Goal: Information Seeking & Learning: Learn about a topic

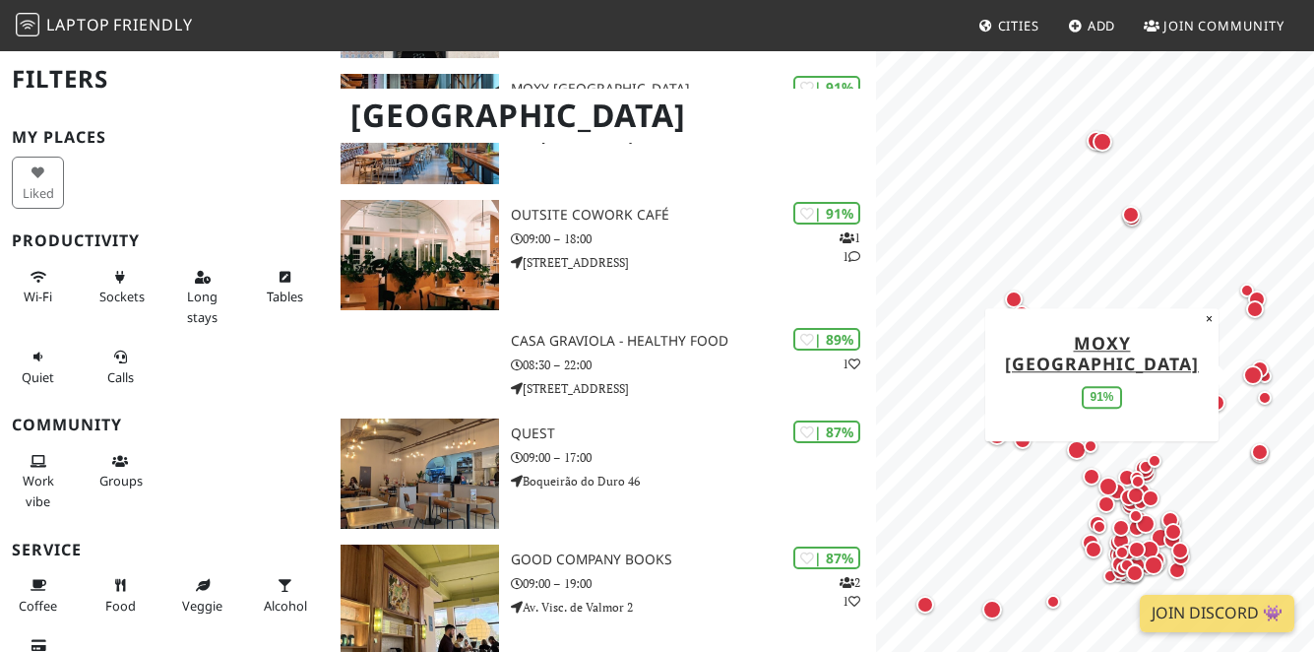
scroll to position [1278, 0]
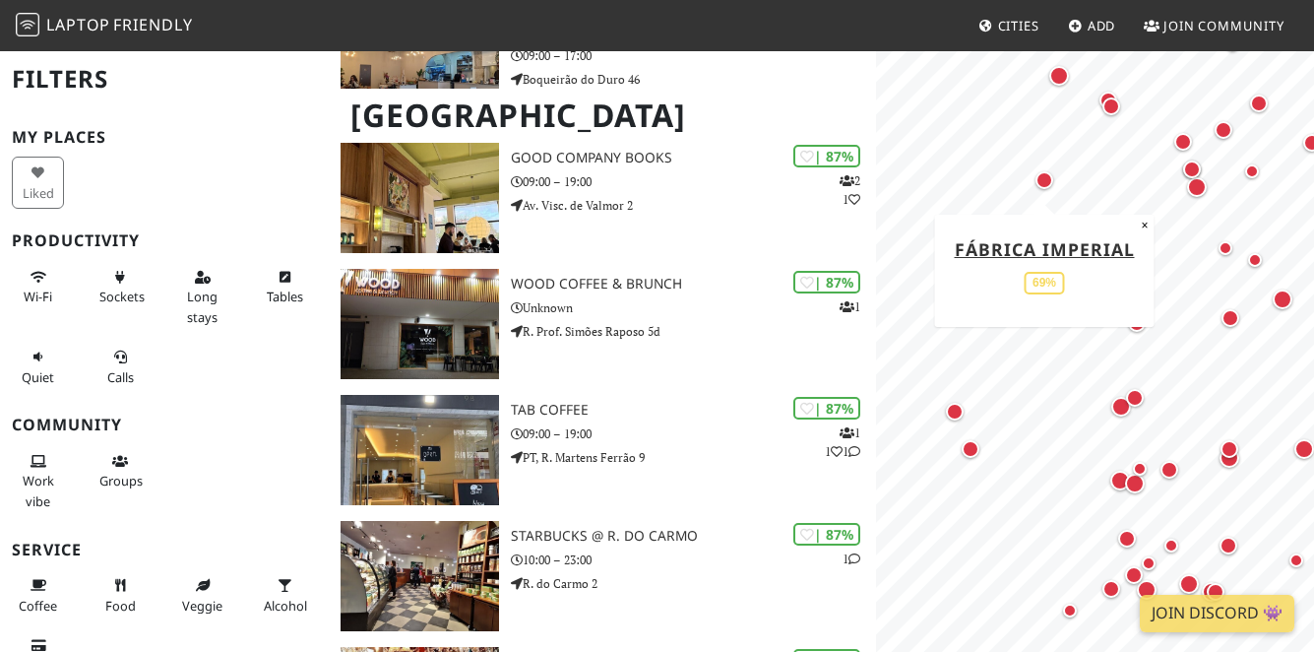
click at [1046, 180] on div "Map marker" at bounding box center [1045, 180] width 18 height 18
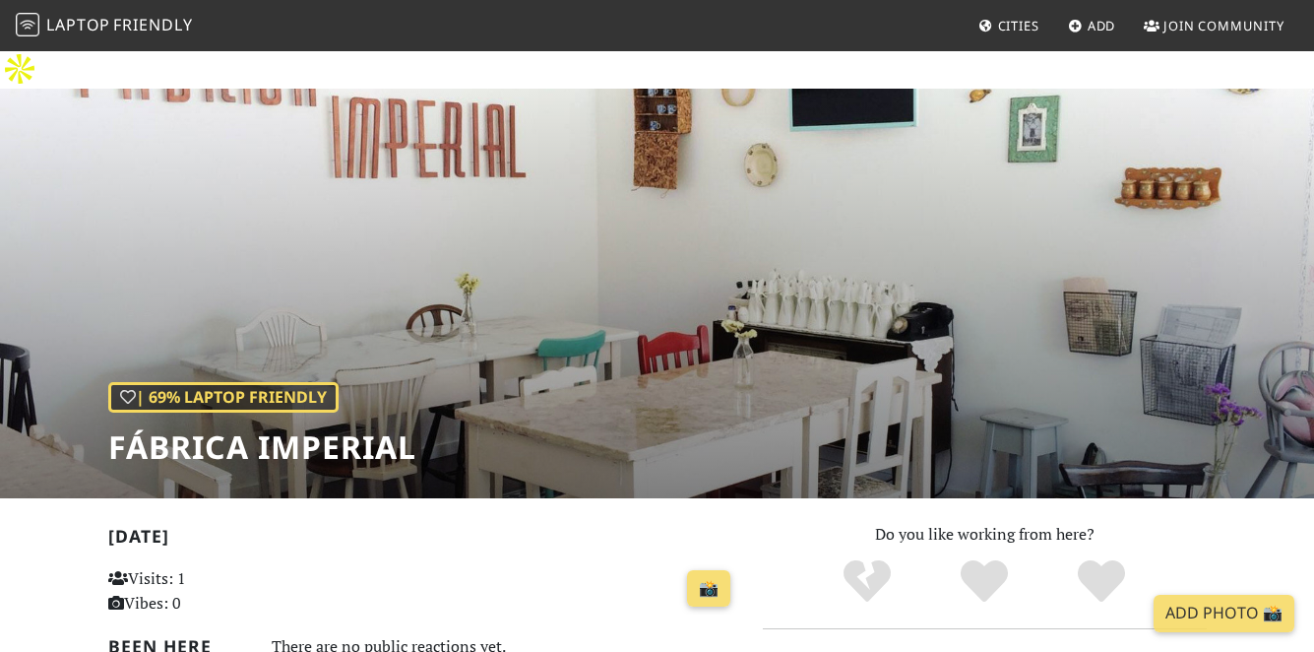
click at [341, 138] on div "| 69% Laptop Friendly Fábrica Imperial" at bounding box center [657, 294] width 1314 height 410
click at [338, 213] on div "| 69% Laptop Friendly Fábrica Imperial" at bounding box center [657, 294] width 1314 height 410
click at [560, 222] on div "| 69% Laptop Friendly Fábrica Imperial" at bounding box center [657, 294] width 1314 height 410
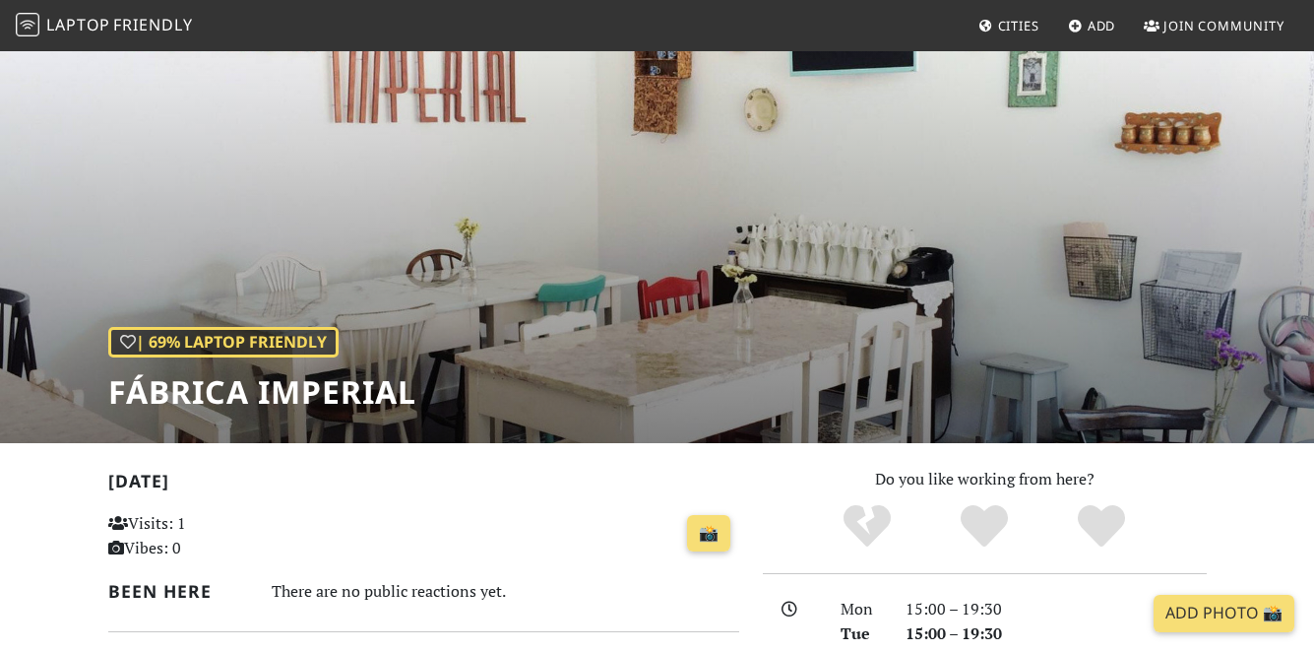
scroll to position [297, 0]
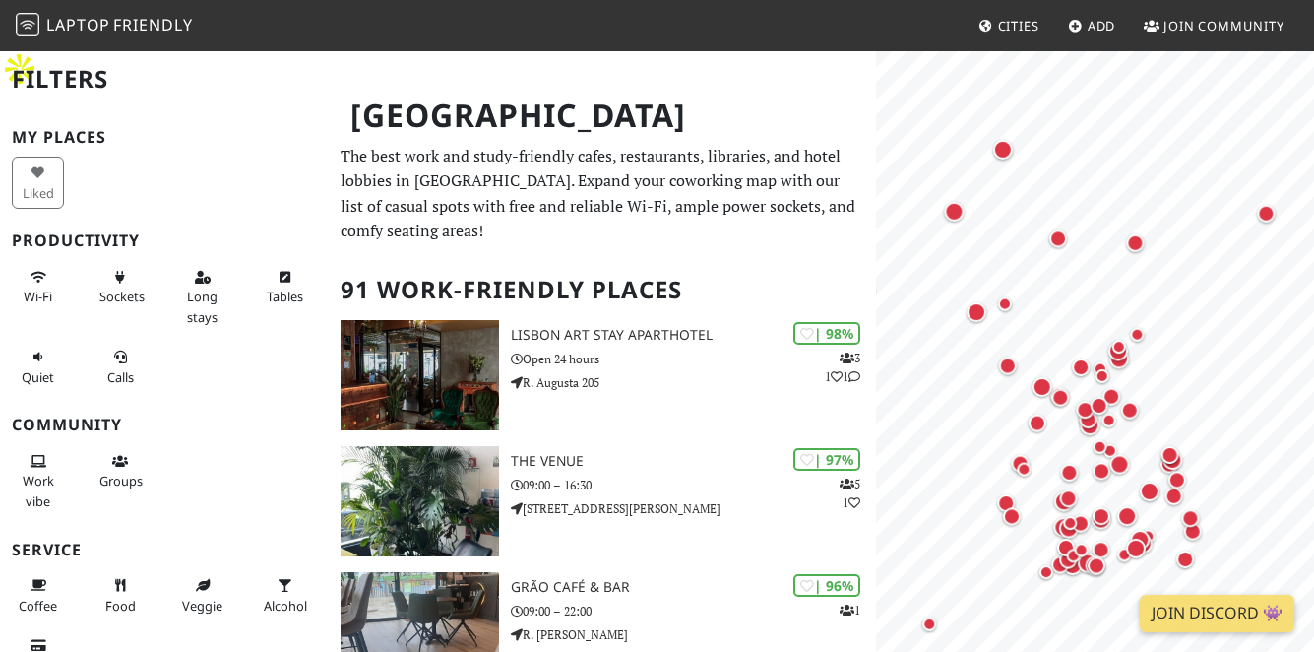
scroll to position [1278, 0]
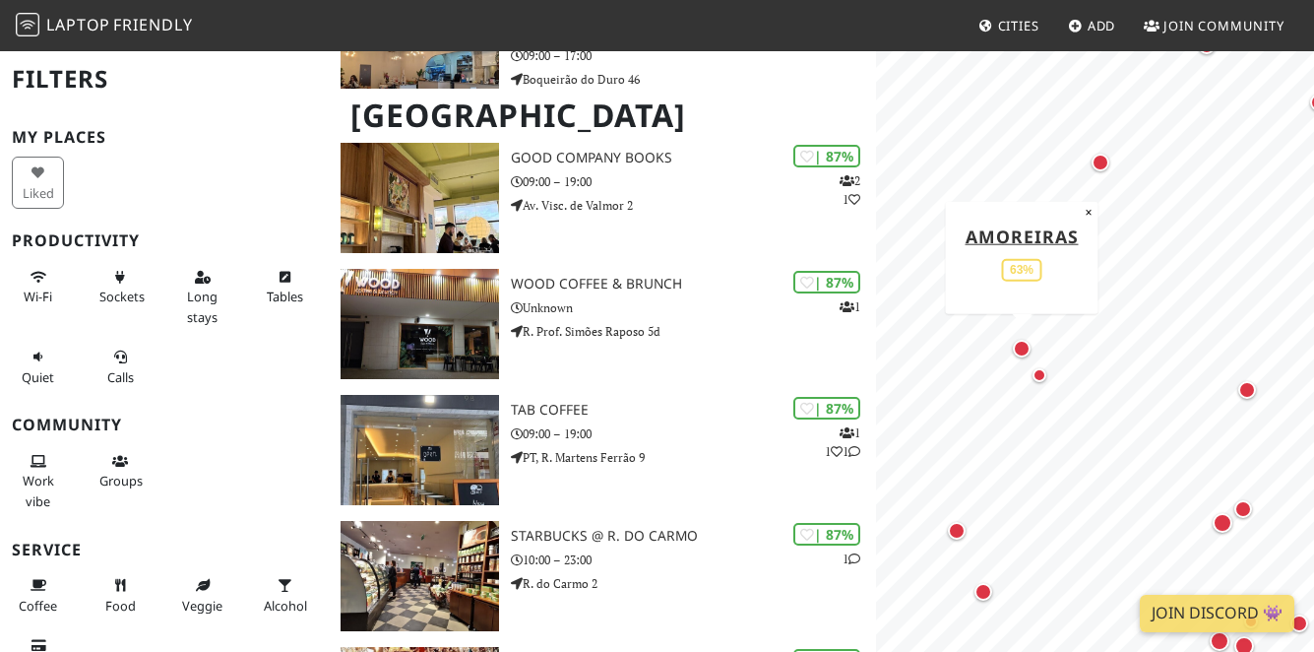
click at [1028, 355] on div "Map marker" at bounding box center [1022, 349] width 26 height 26
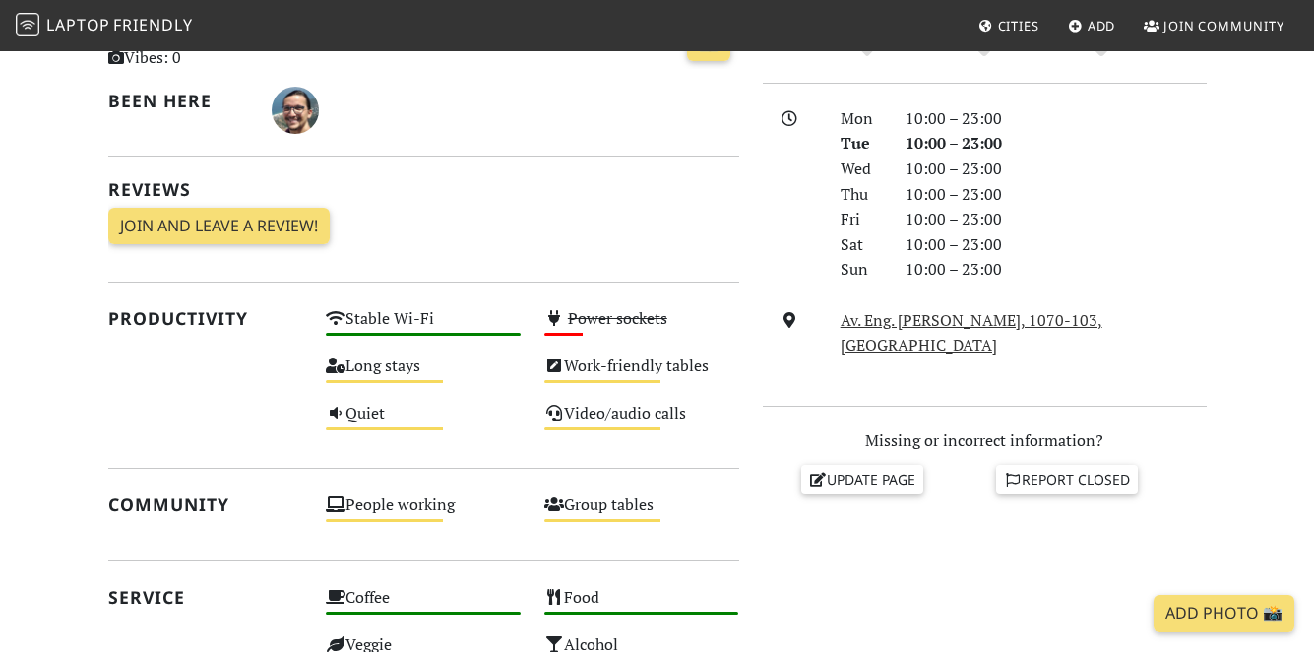
scroll to position [192, 0]
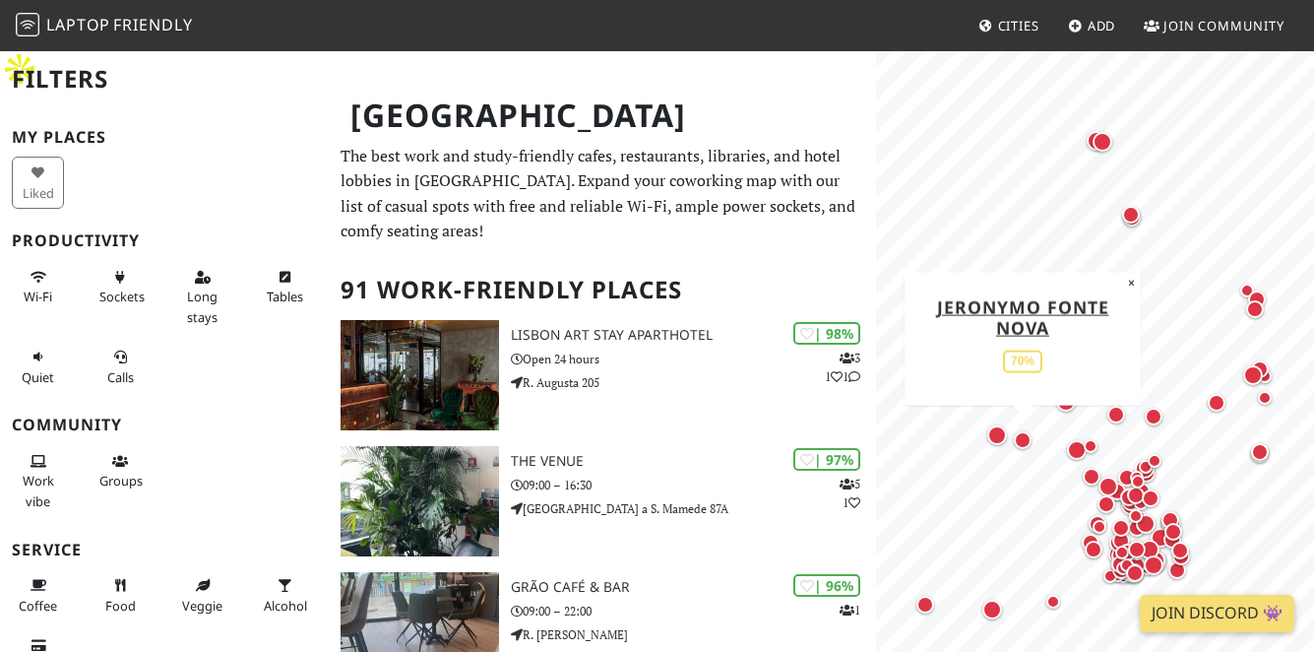
scroll to position [1278, 0]
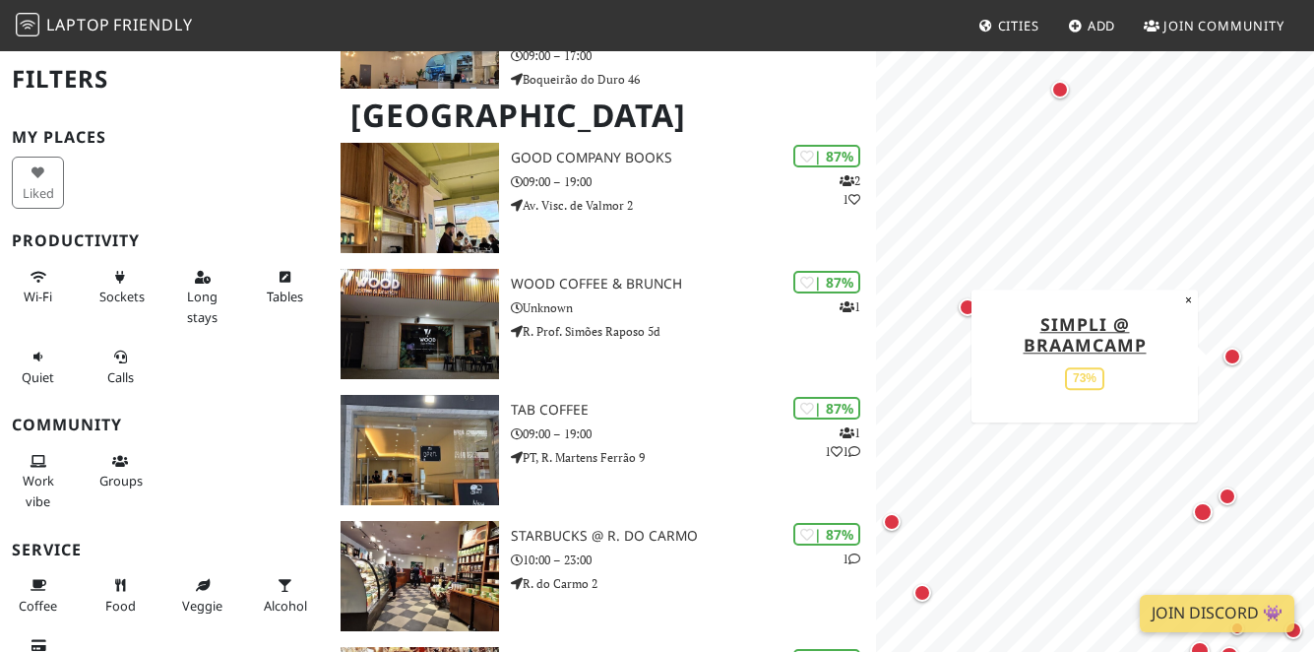
click at [1239, 356] on div "Map marker" at bounding box center [1233, 357] width 18 height 18
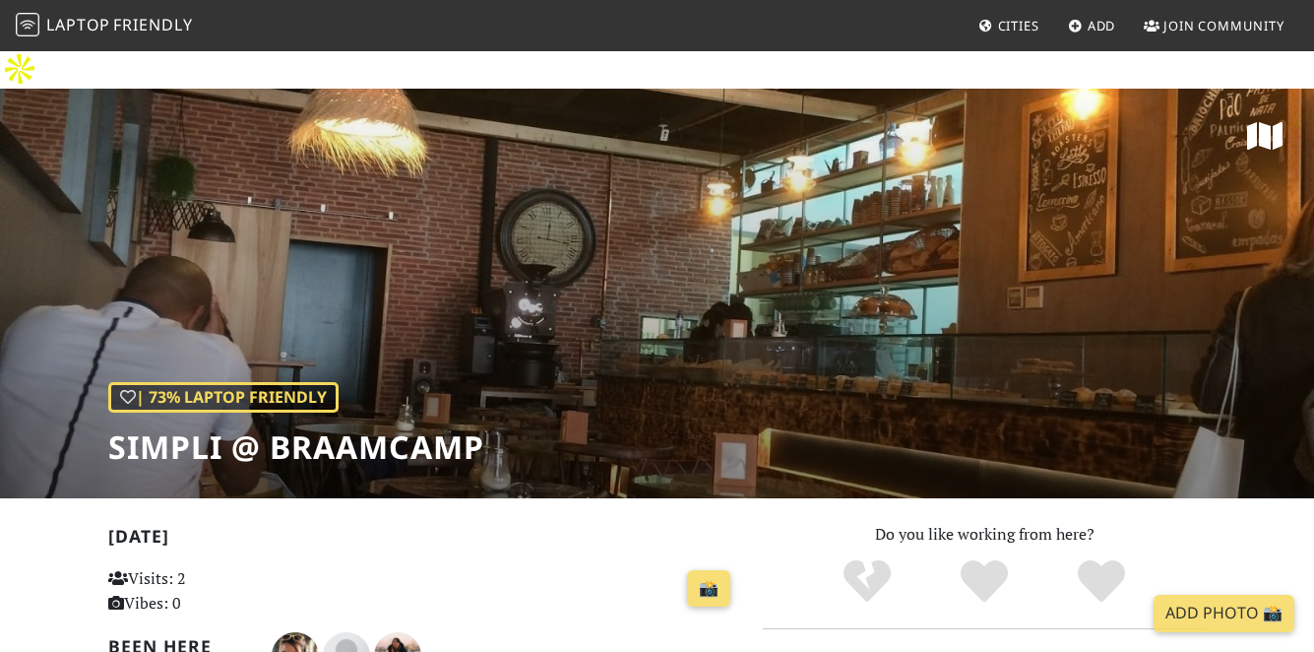
click at [603, 278] on div "| 73% Laptop Friendly Simpli @ Braamcamp" at bounding box center [657, 294] width 1314 height 410
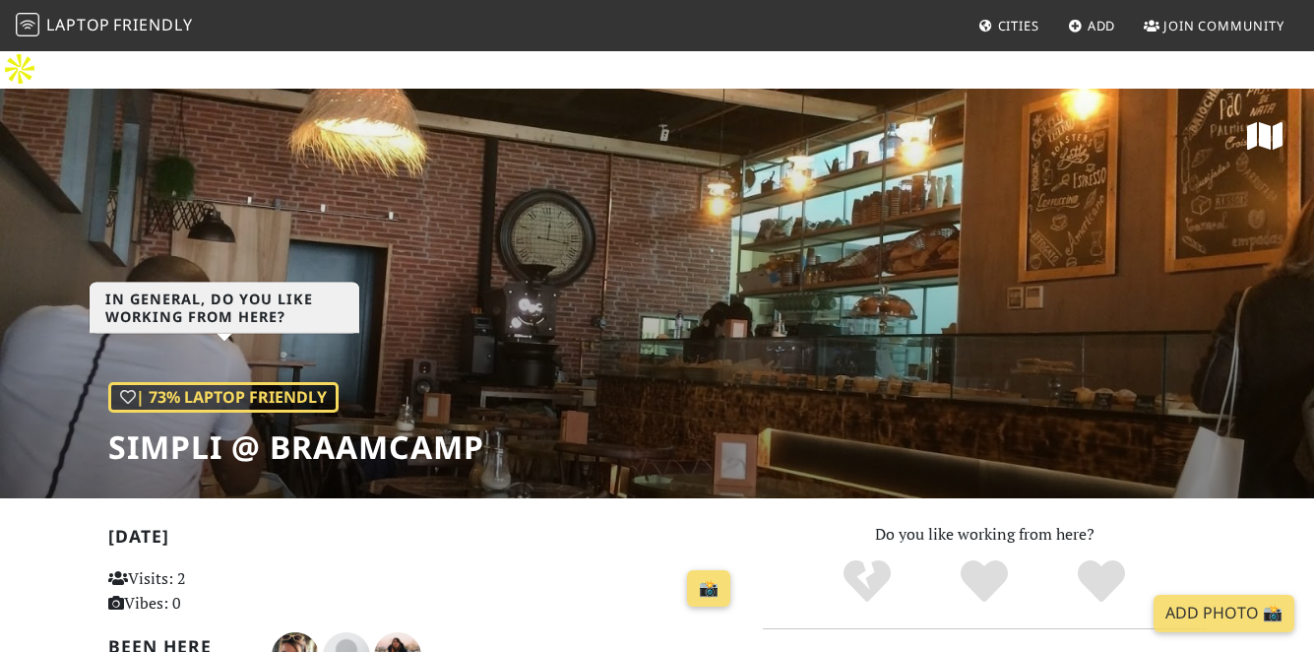
click at [305, 382] on div "| 73% Laptop Friendly" at bounding box center [223, 398] width 230 height 32
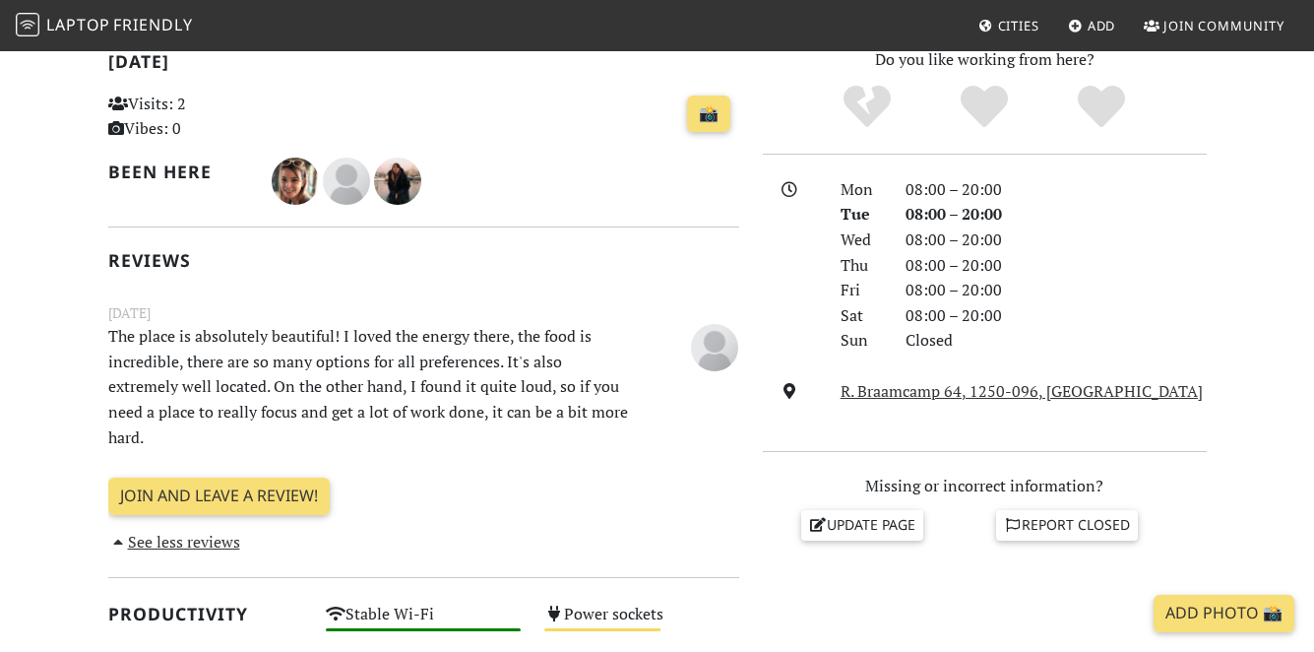
scroll to position [609, 0]
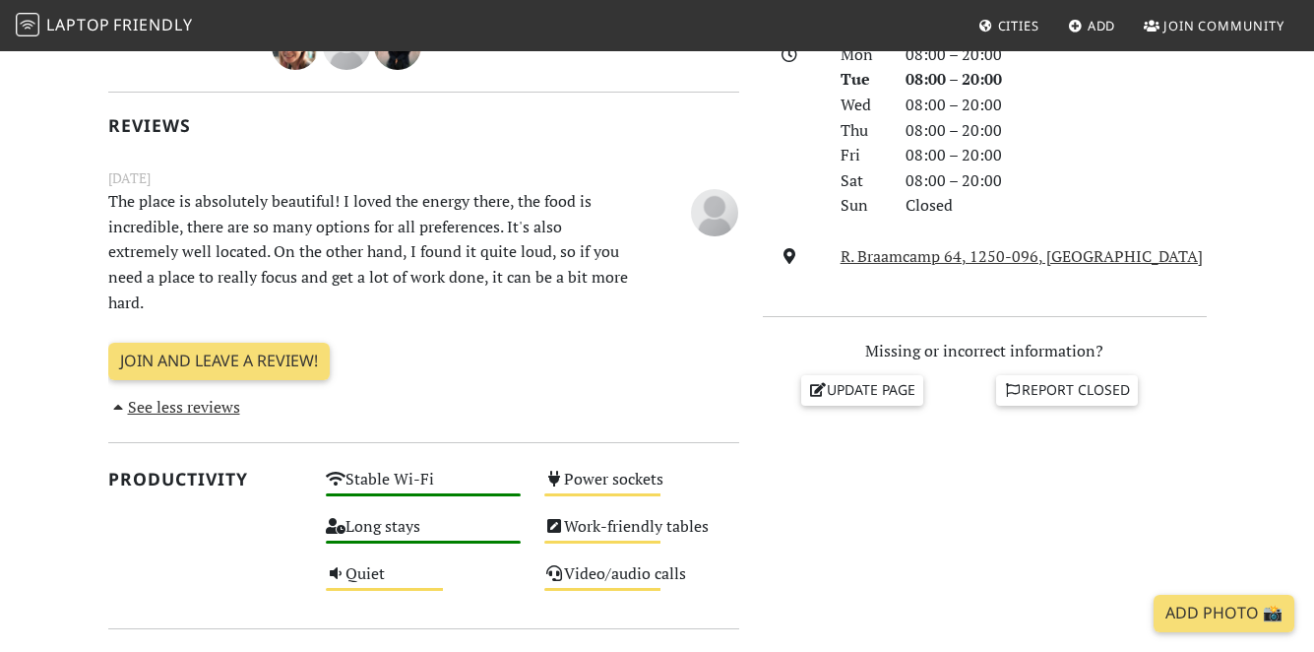
click at [1185, 20] on span "Join Community" at bounding box center [1224, 26] width 121 height 18
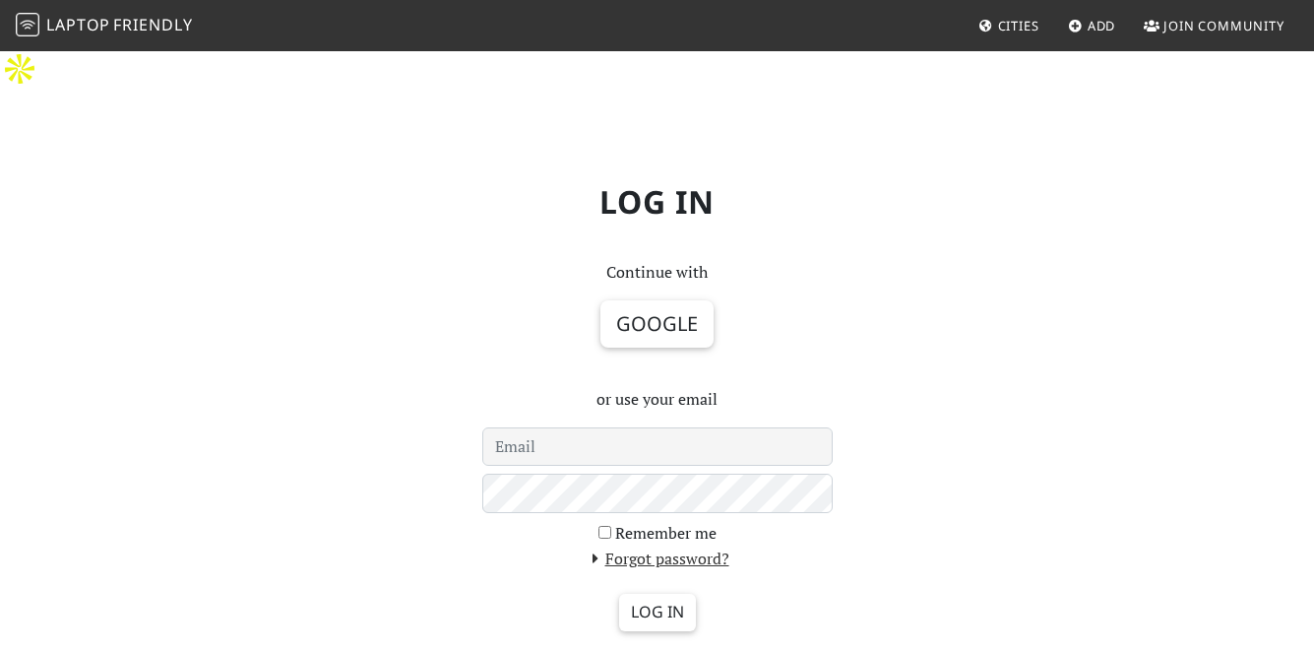
click at [693, 300] on button "Google" at bounding box center [657, 323] width 113 height 47
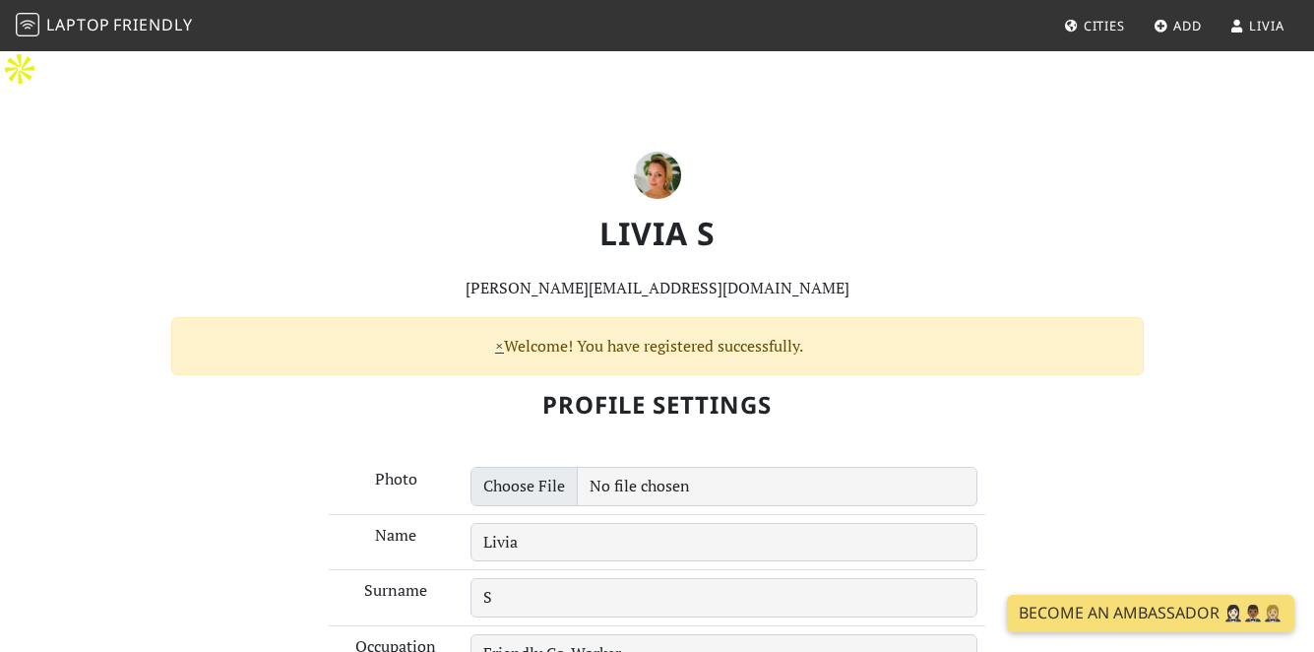
scroll to position [227, 0]
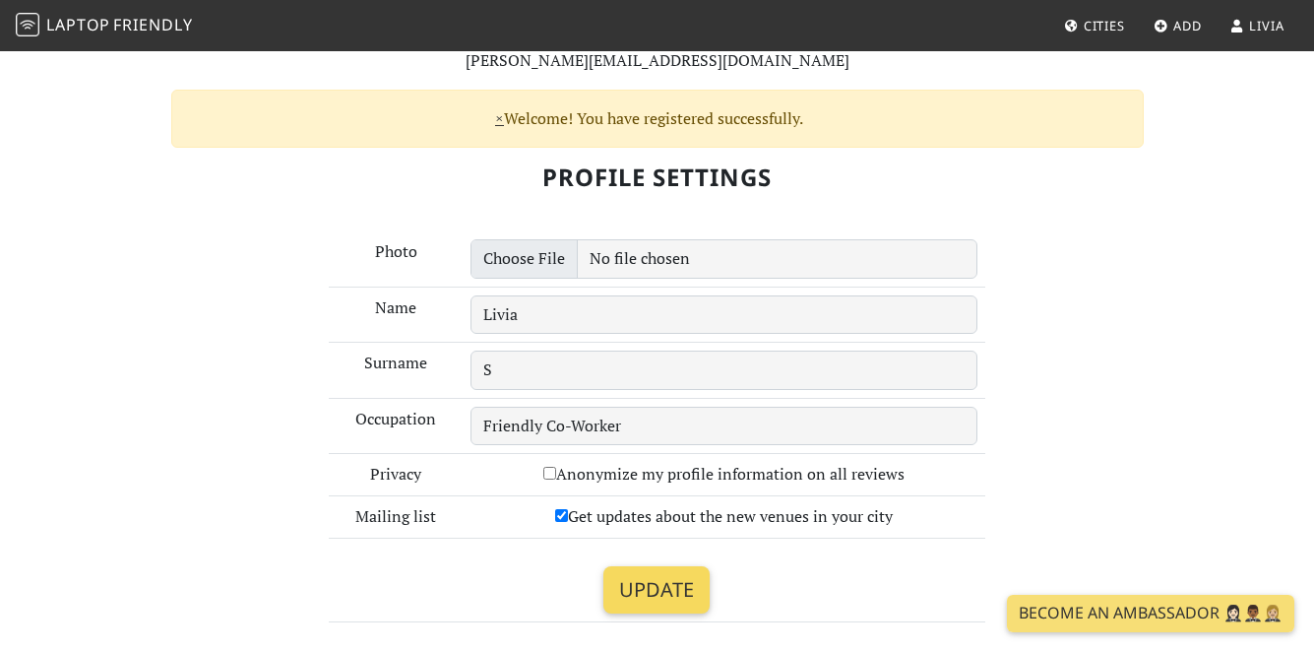
click at [661, 566] on input "Update" at bounding box center [657, 589] width 106 height 47
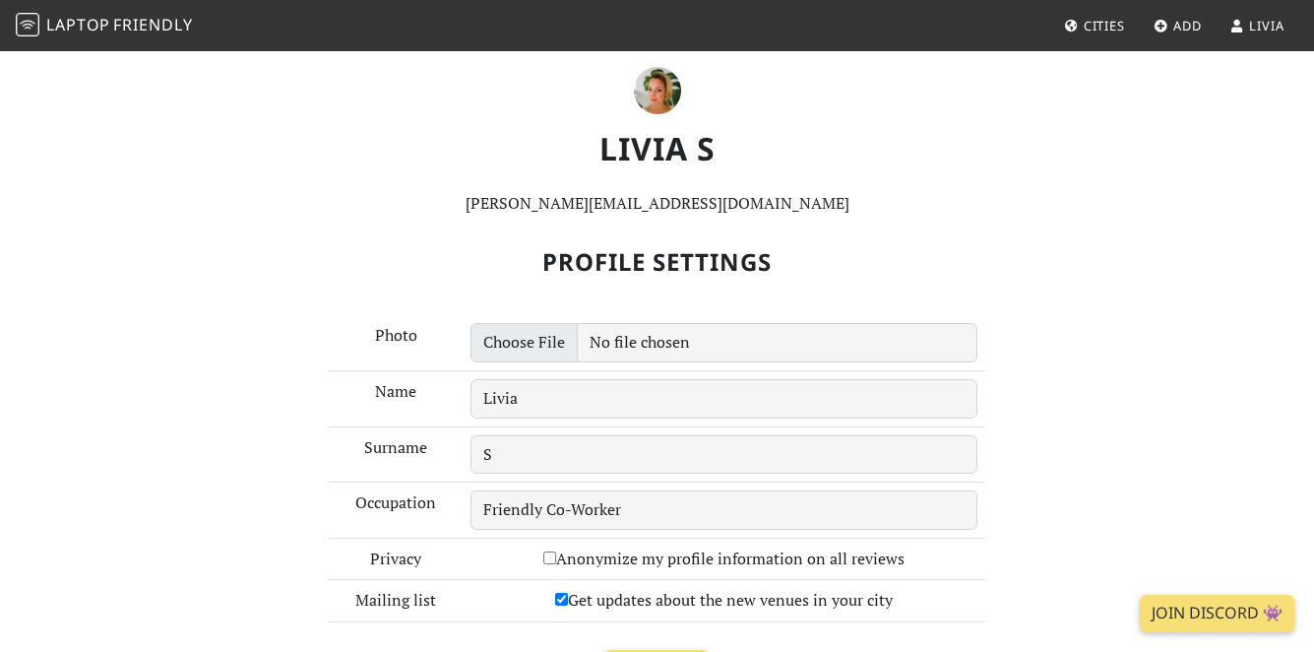
scroll to position [129, 0]
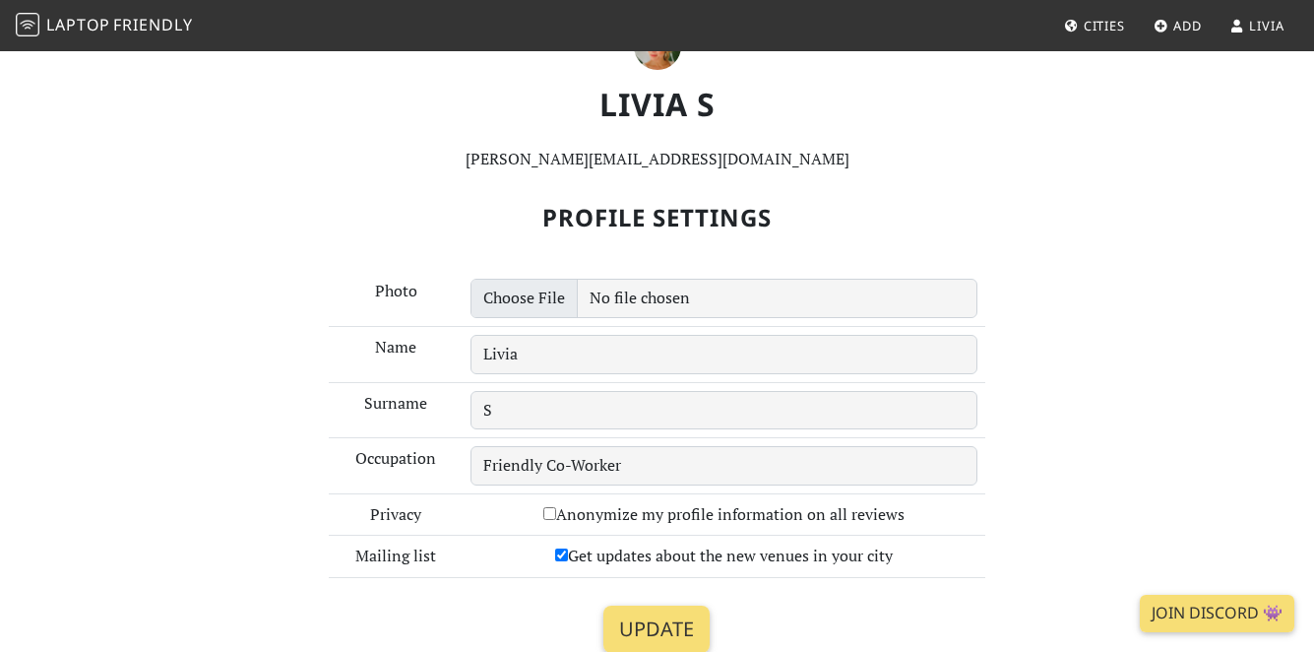
click at [561, 548] on input "Get updates about the new venues in your city" at bounding box center [561, 554] width 13 height 13
checkbox input "false"
click at [661, 605] on input "Update" at bounding box center [657, 628] width 106 height 47
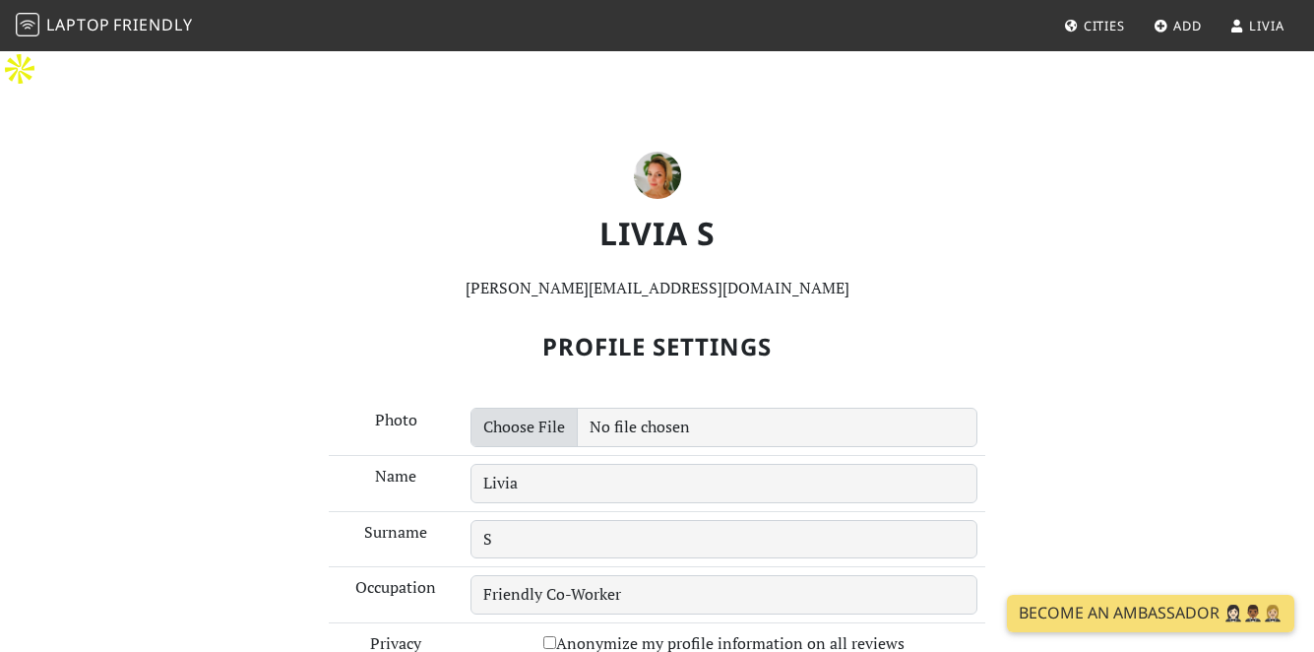
scroll to position [447, 0]
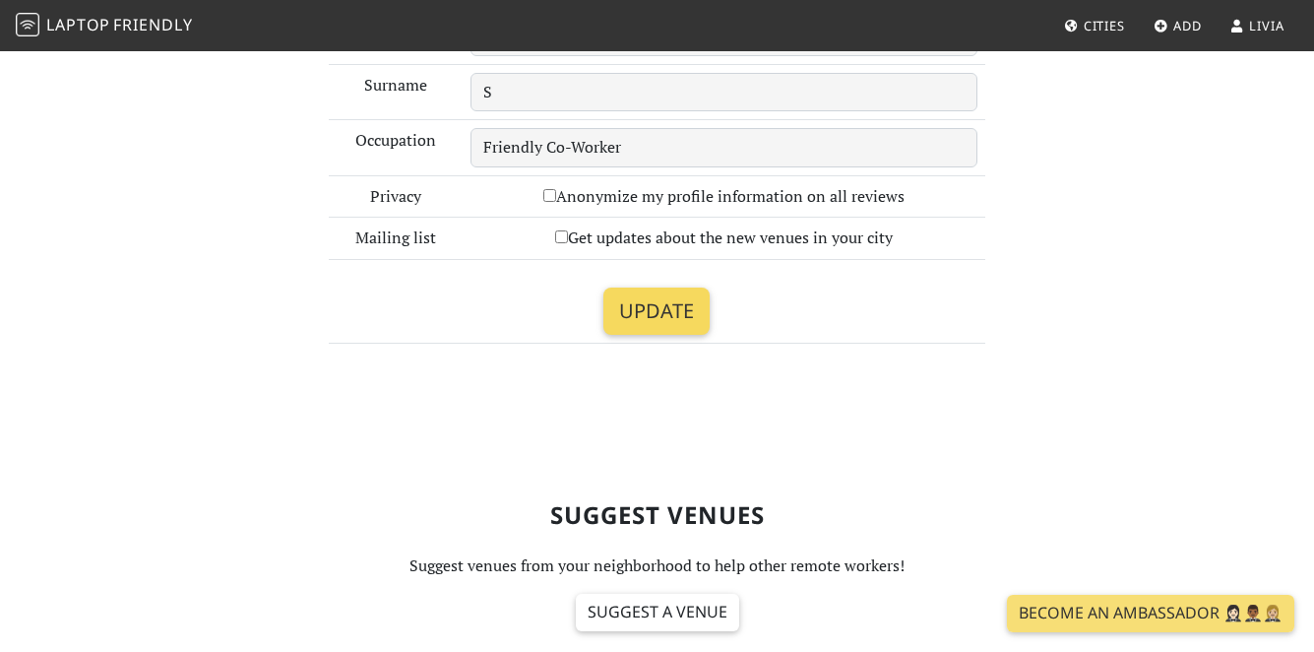
click at [664, 287] on input "Update" at bounding box center [657, 310] width 106 height 47
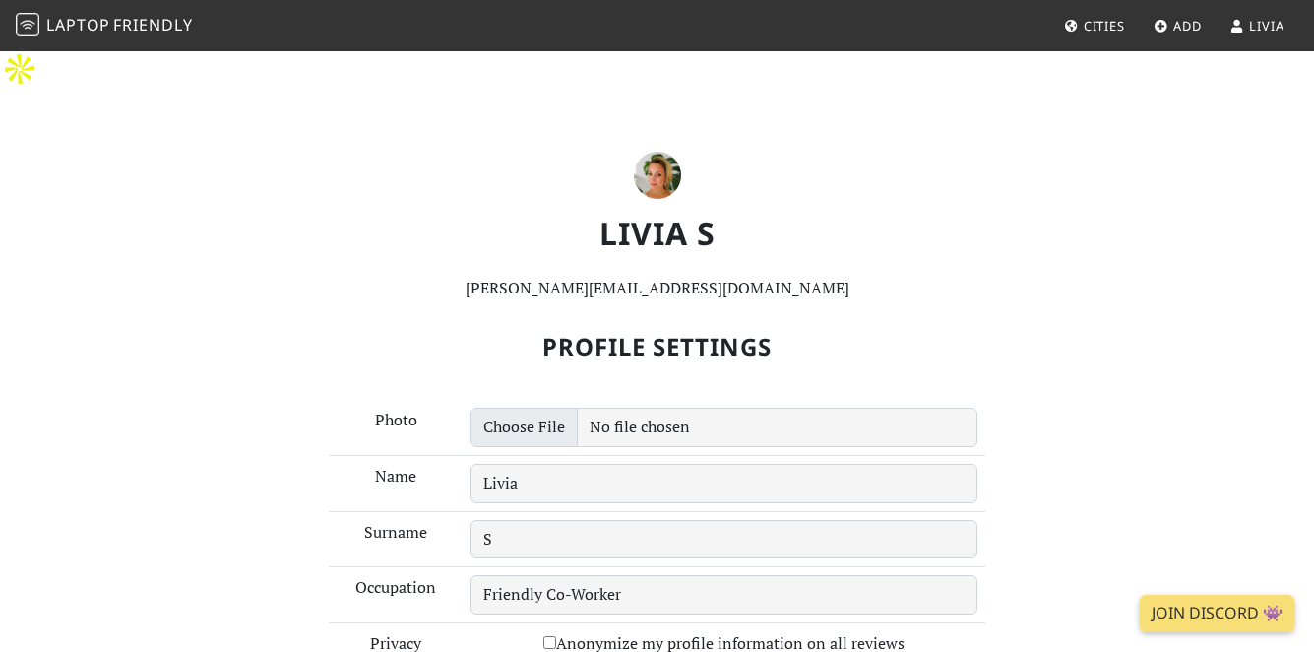
click at [169, 23] on span "Friendly" at bounding box center [152, 25] width 79 height 22
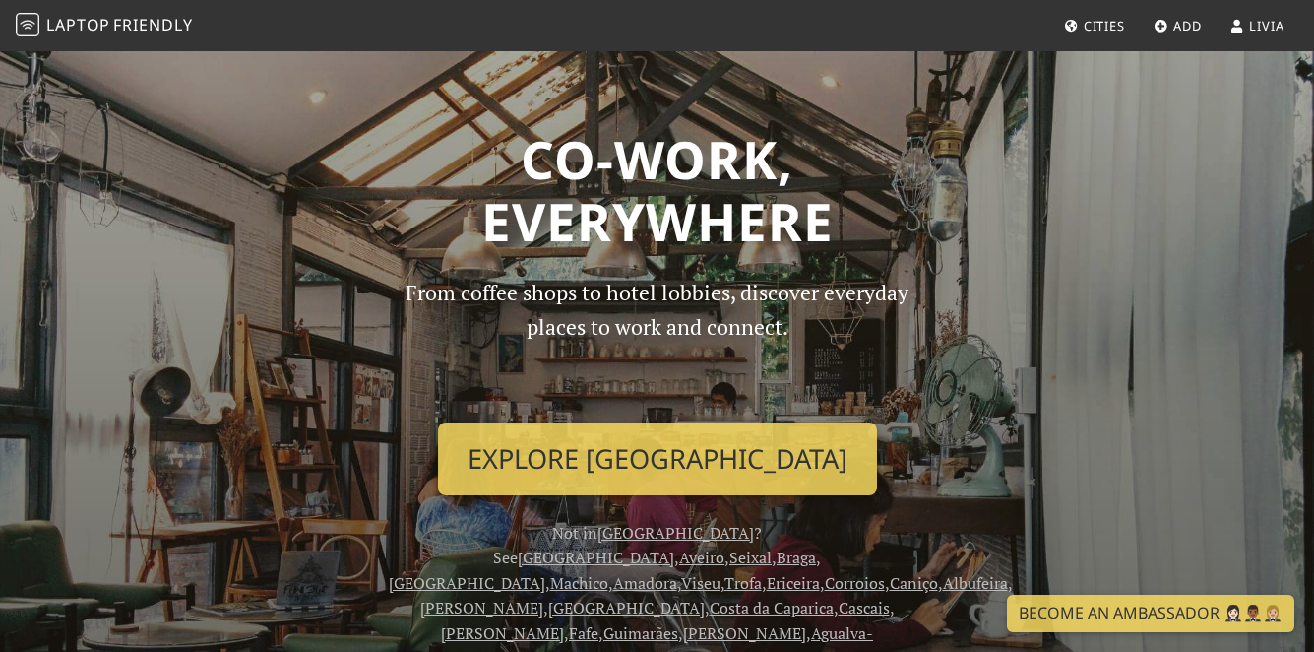
scroll to position [1, 0]
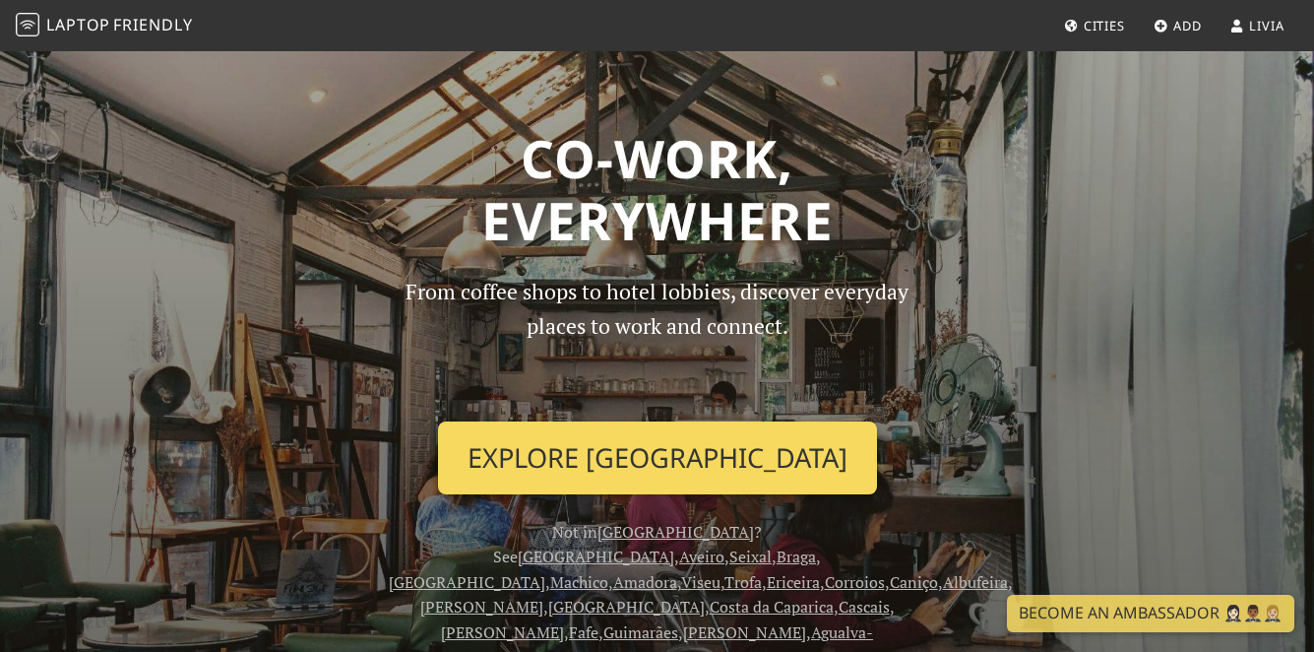
click at [566, 432] on link "Explore Lisbon" at bounding box center [657, 457] width 439 height 73
click at [571, 472] on link "Explore Lisbon" at bounding box center [657, 457] width 439 height 73
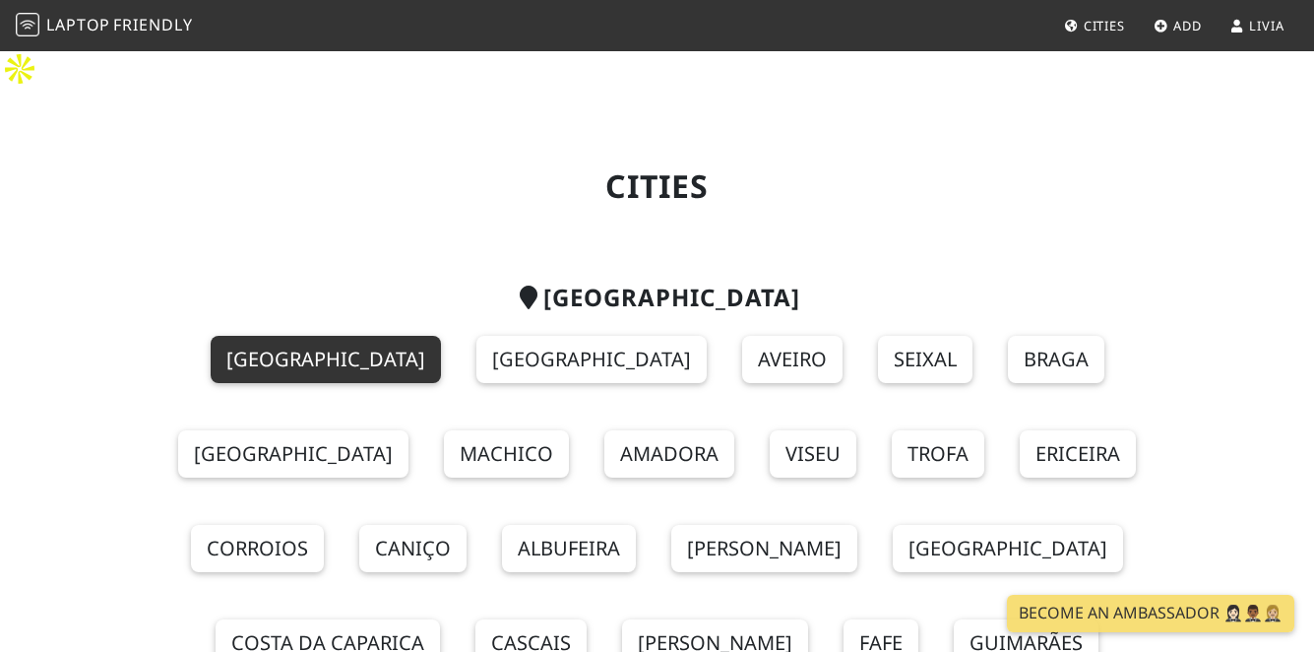
click at [261, 336] on link "[GEOGRAPHIC_DATA]" at bounding box center [326, 359] width 230 height 47
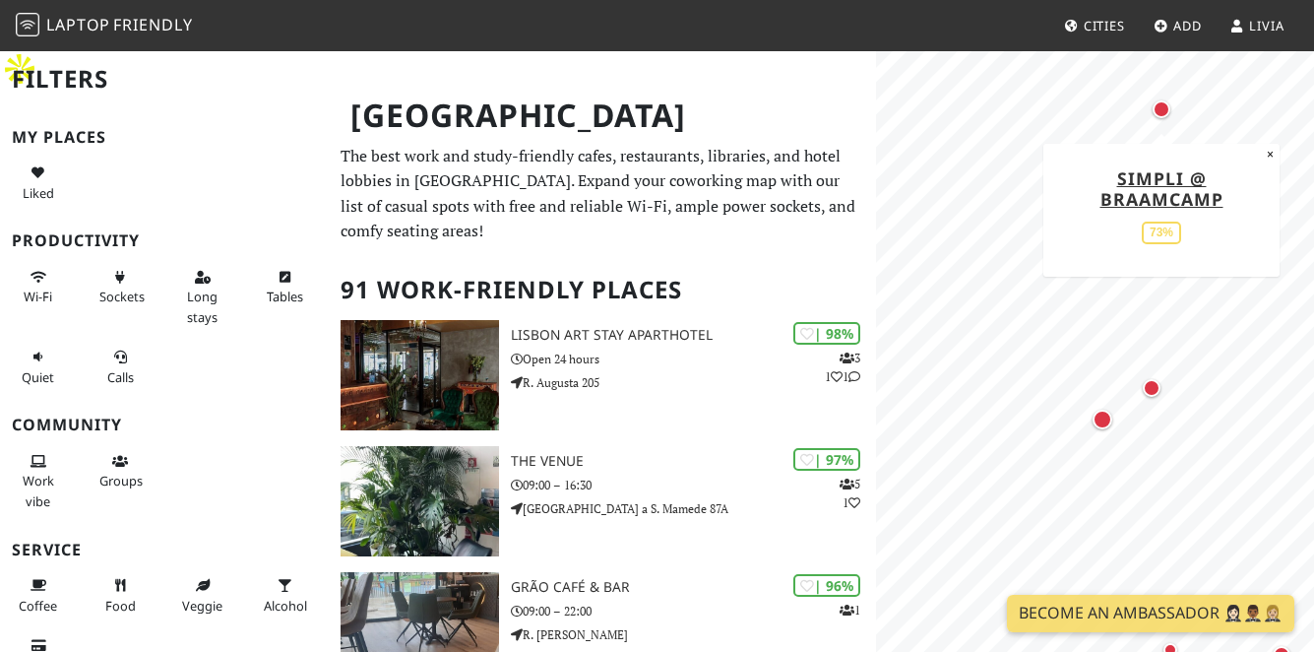
click at [1164, 117] on div "Map marker" at bounding box center [1162, 109] width 18 height 18
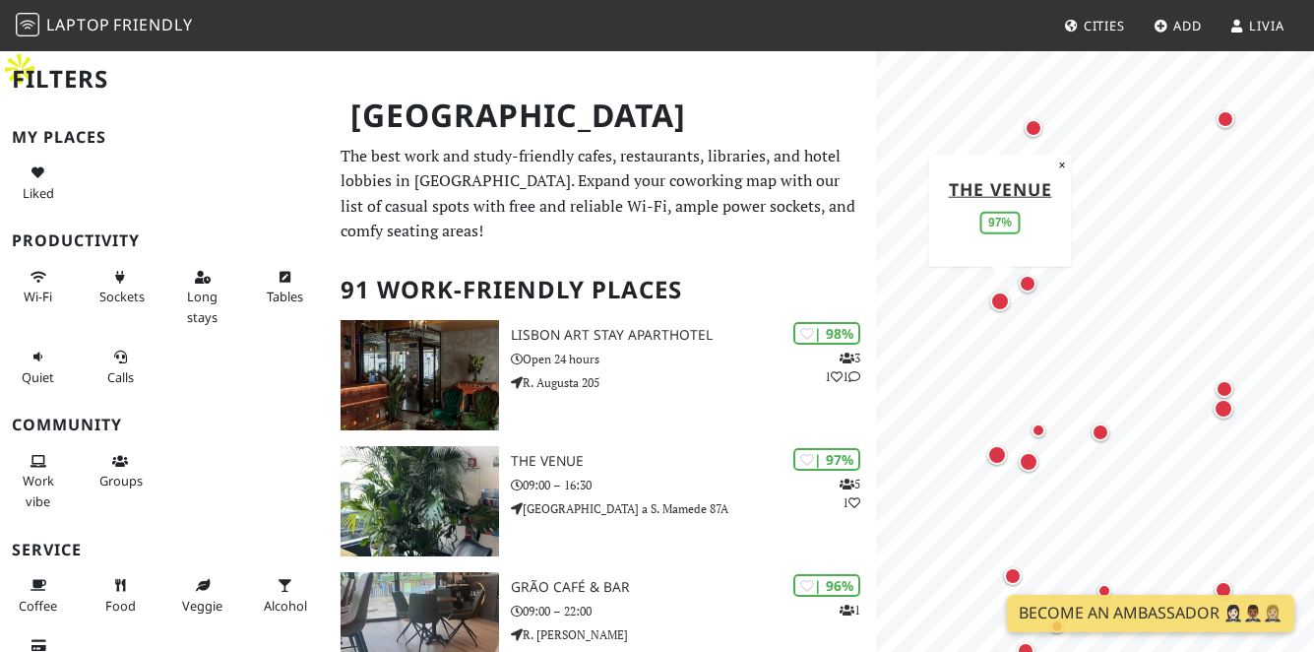
click at [996, 302] on div "Map marker" at bounding box center [1000, 301] width 20 height 20
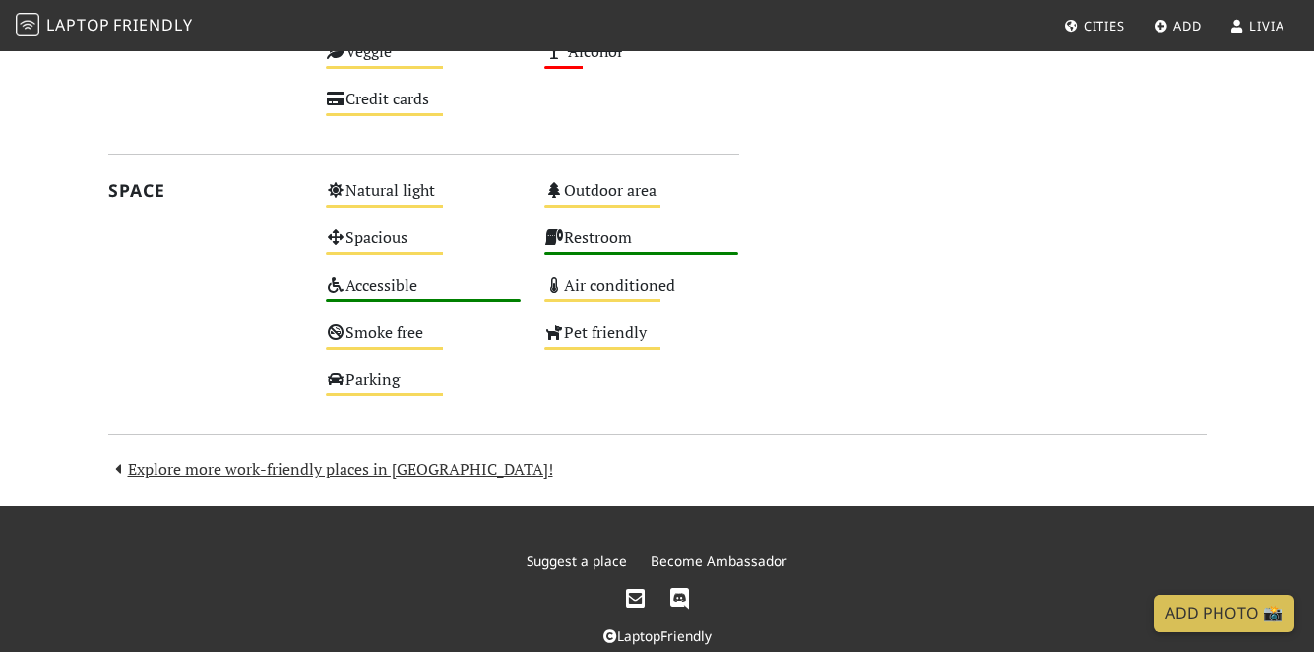
scroll to position [964, 0]
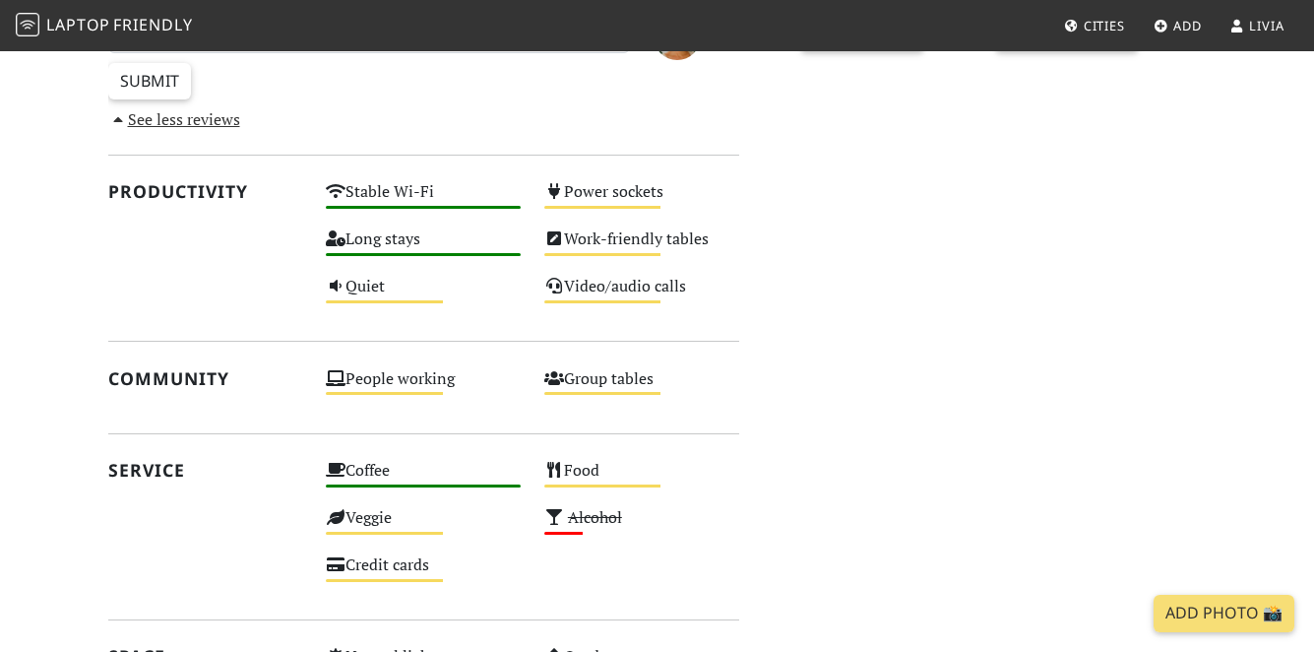
click at [1175, 21] on span "Add" at bounding box center [1188, 26] width 29 height 18
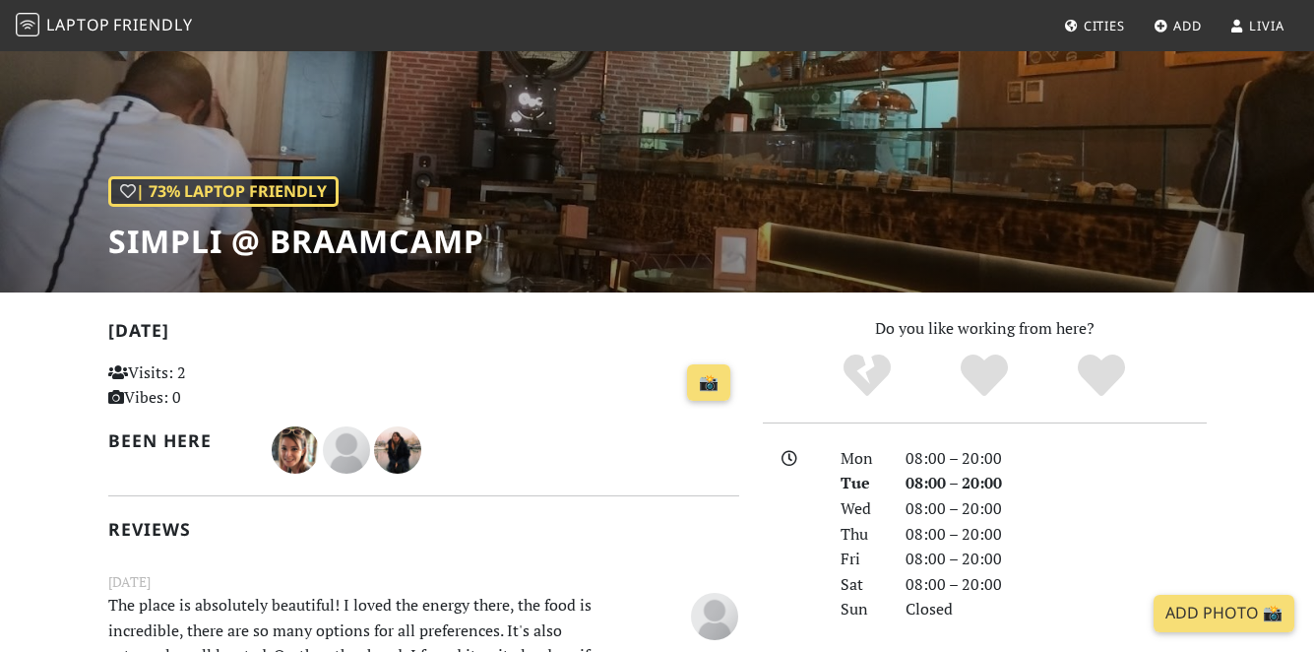
scroll to position [146, 0]
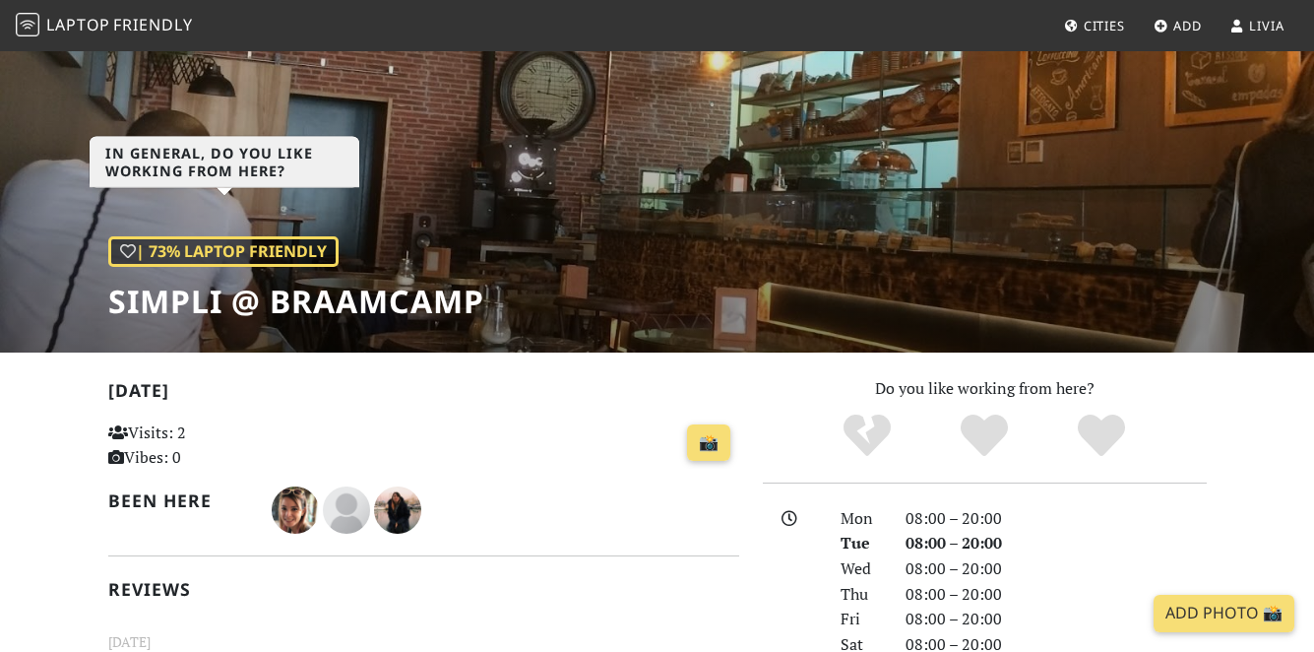
click at [126, 243] on icon at bounding box center [128, 251] width 16 height 16
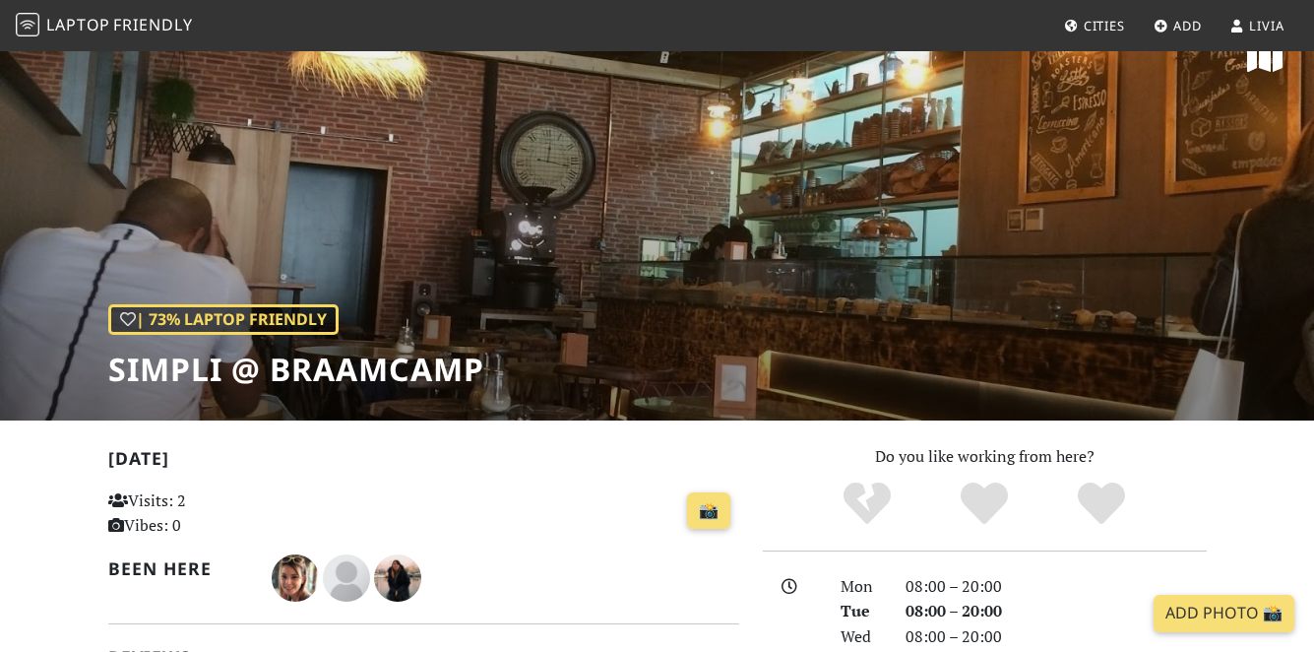
scroll to position [0, 0]
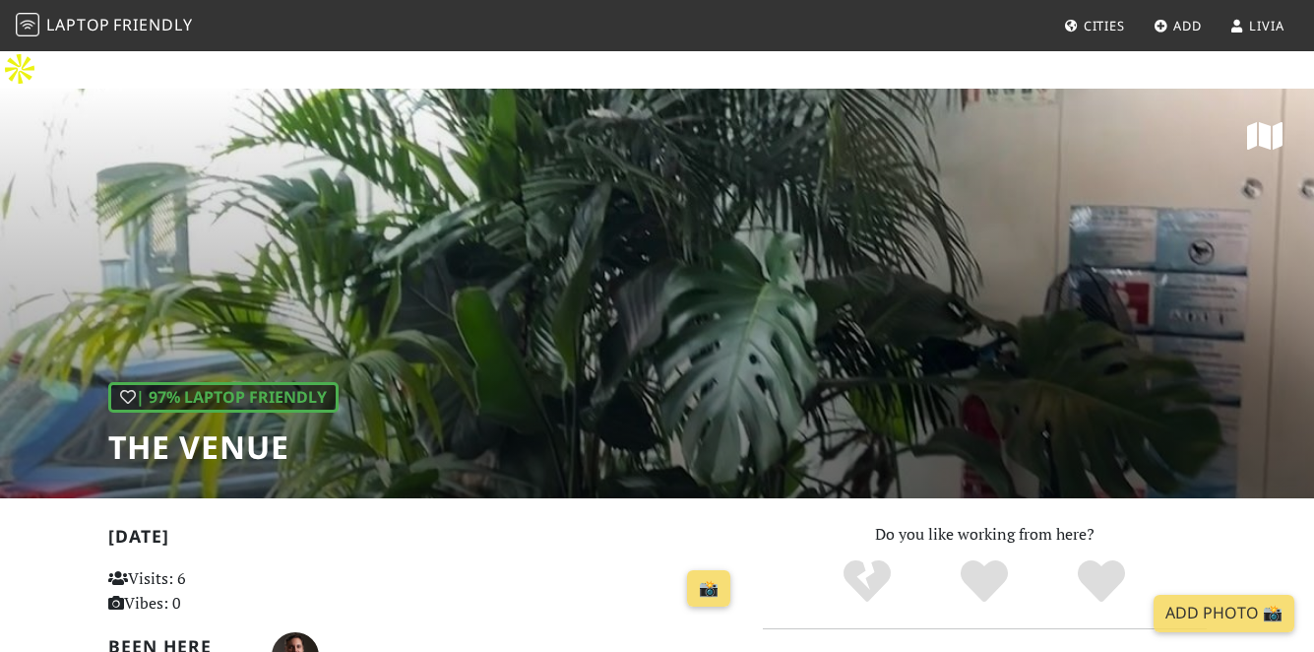
click at [793, 276] on div "| 97% Laptop Friendly The VENUE" at bounding box center [657, 294] width 1314 height 410
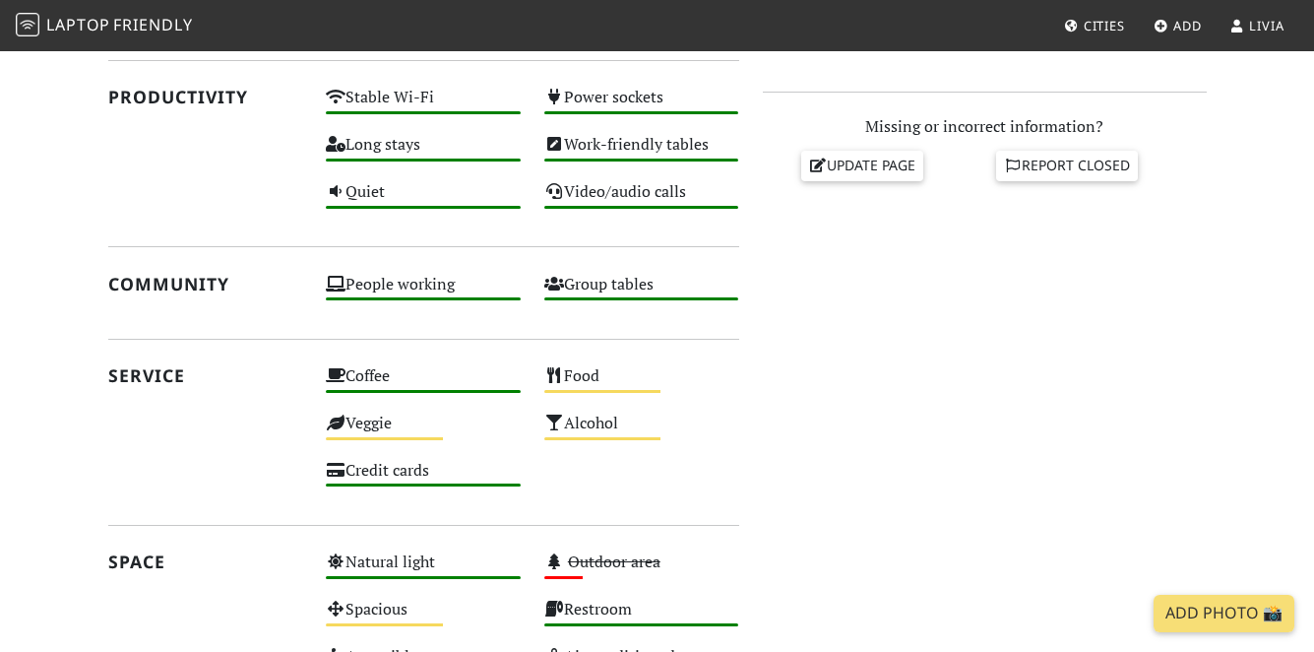
scroll to position [961, 0]
